Goal: Information Seeking & Learning: Learn about a topic

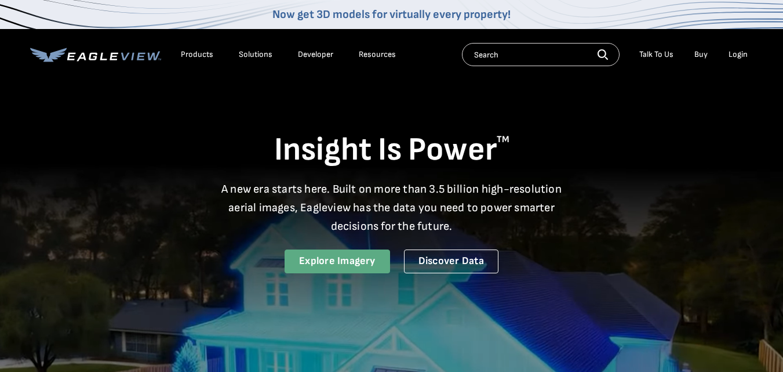
click at [362, 258] on link "Explore Imagery" at bounding box center [338, 261] width 106 height 24
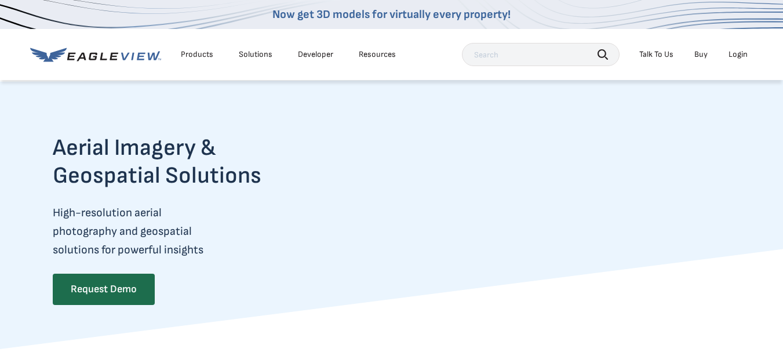
click at [504, 234] on video at bounding box center [537, 231] width 390 height 195
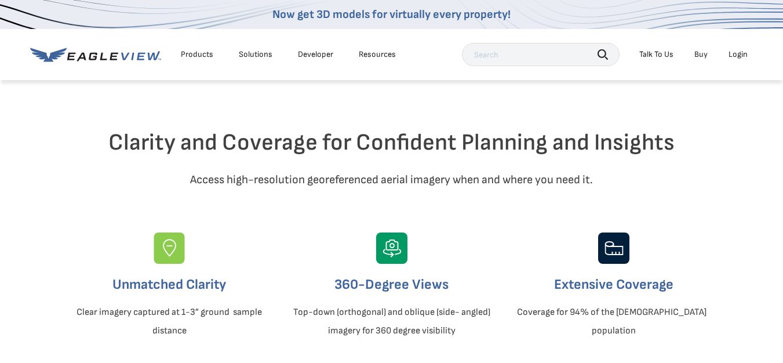
scroll to position [116, 0]
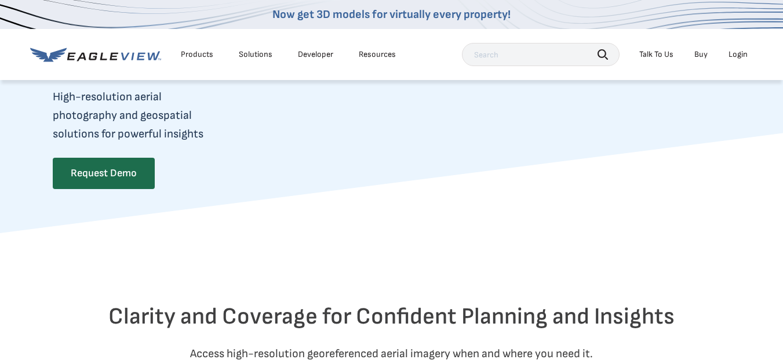
click at [515, 149] on video at bounding box center [537, 115] width 390 height 195
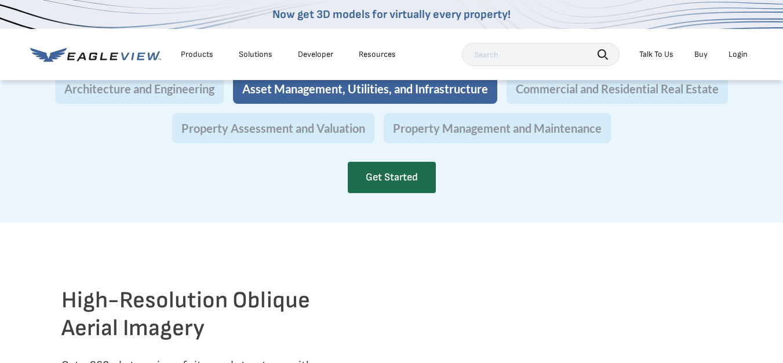
scroll to position [1160, 0]
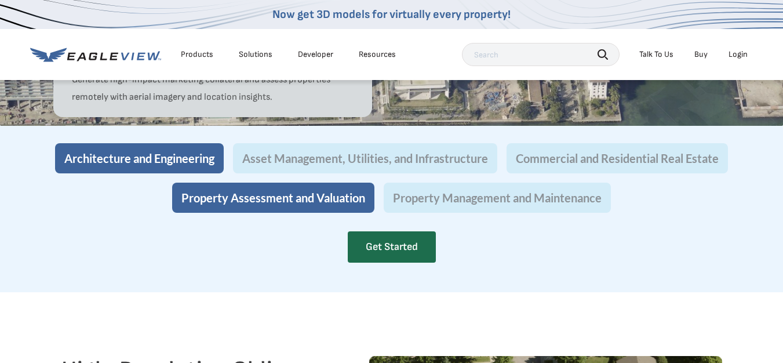
click at [178, 173] on button "Architecture and Engineering" at bounding box center [139, 158] width 169 height 30
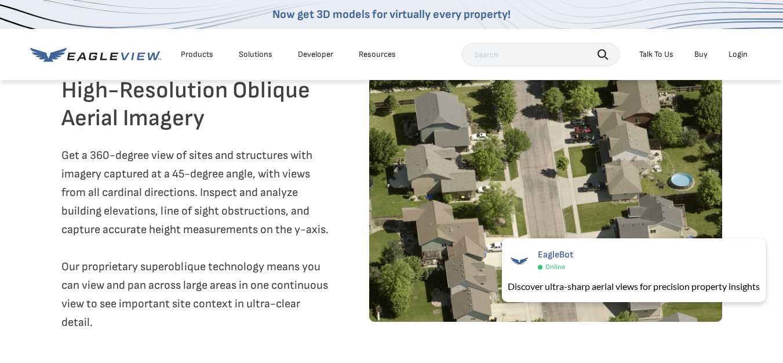
scroll to position [1449, 0]
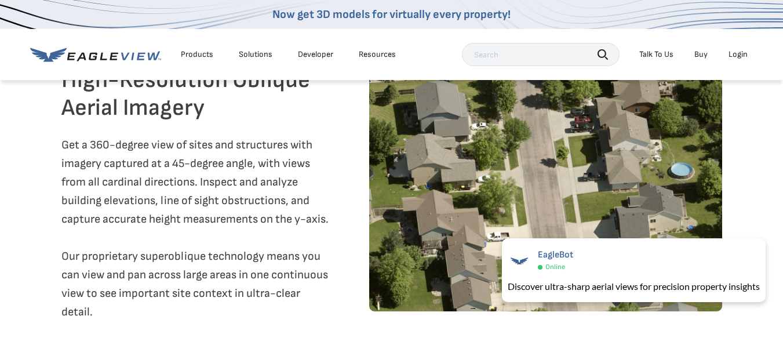
click at [506, 162] on img at bounding box center [545, 188] width 353 height 245
click at [223, 117] on h2 "High-Resolution Oblique Aerial Imagery" at bounding box center [196, 94] width 271 height 56
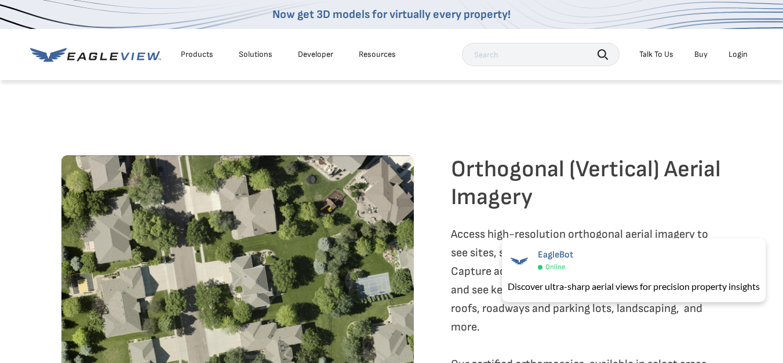
scroll to position [1855, 0]
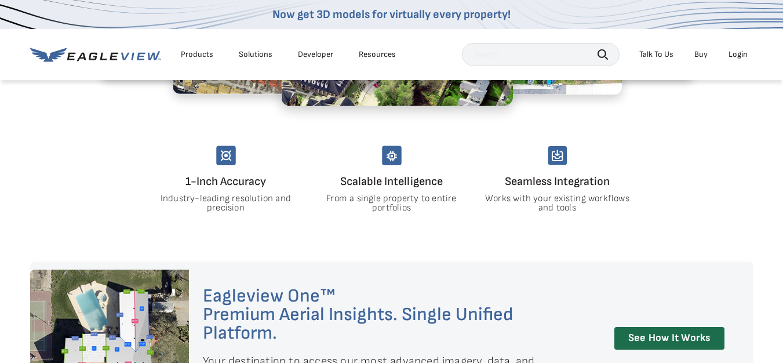
scroll to position [812, 0]
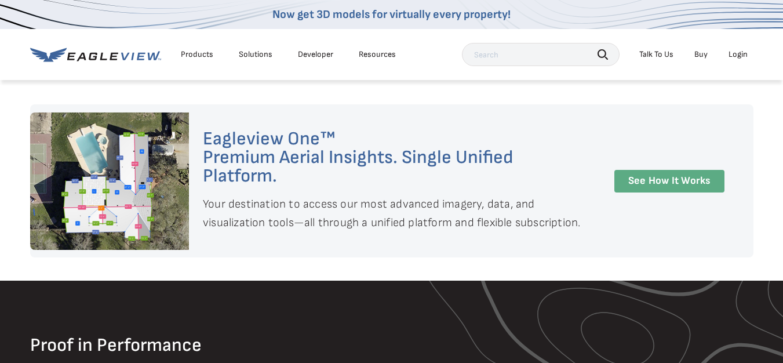
click at [685, 171] on link "See How It Works" at bounding box center [670, 181] width 110 height 23
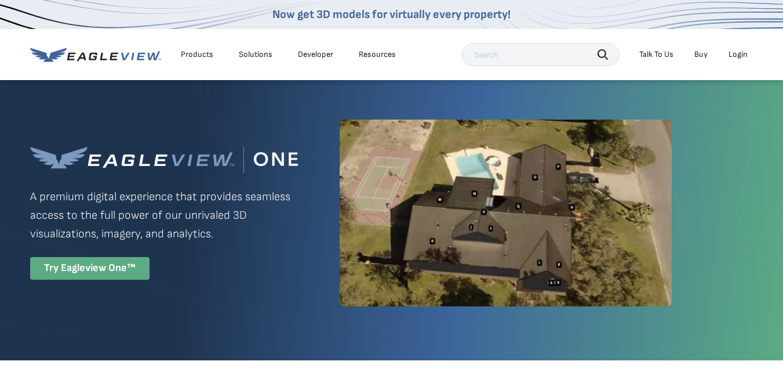
click at [86, 270] on div "Try Eagleview One™" at bounding box center [89, 268] width 119 height 23
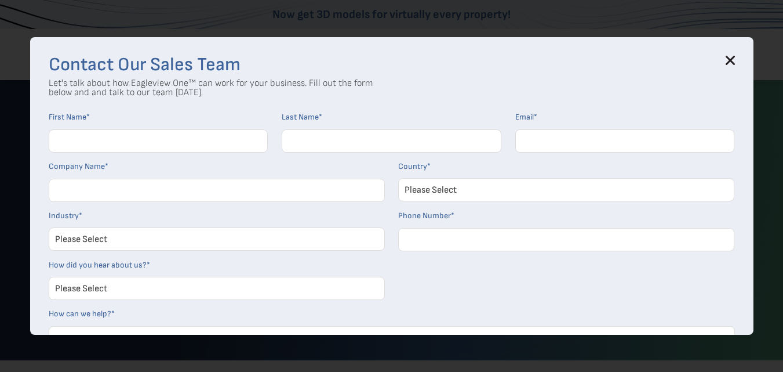
click at [735, 60] on icon at bounding box center [730, 60] width 9 height 9
